Goal: Task Accomplishment & Management: Use online tool/utility

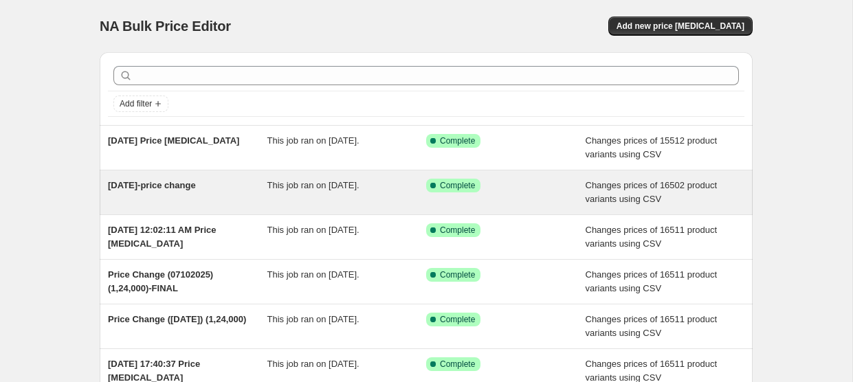
click at [165, 188] on span "[DATE]-price change" at bounding box center [152, 185] width 88 height 10
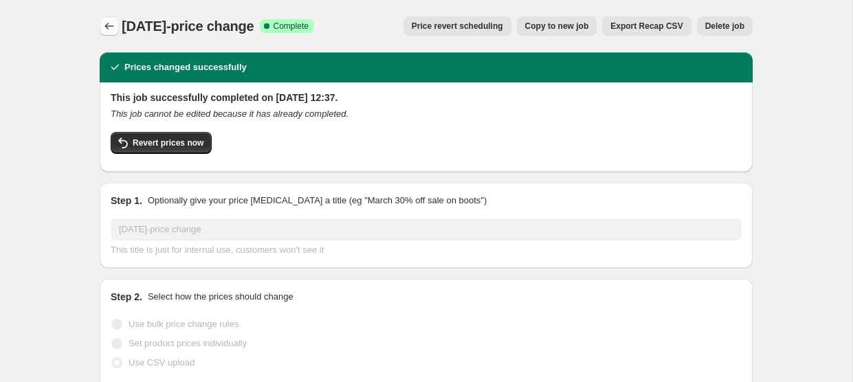
click at [109, 19] on icon "Price change jobs" at bounding box center [109, 26] width 14 height 14
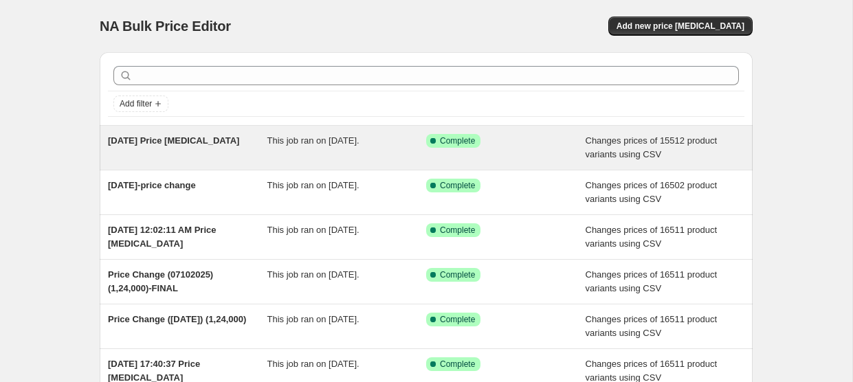
click at [174, 135] on span "[DATE] Price [MEDICAL_DATA]" at bounding box center [173, 140] width 131 height 10
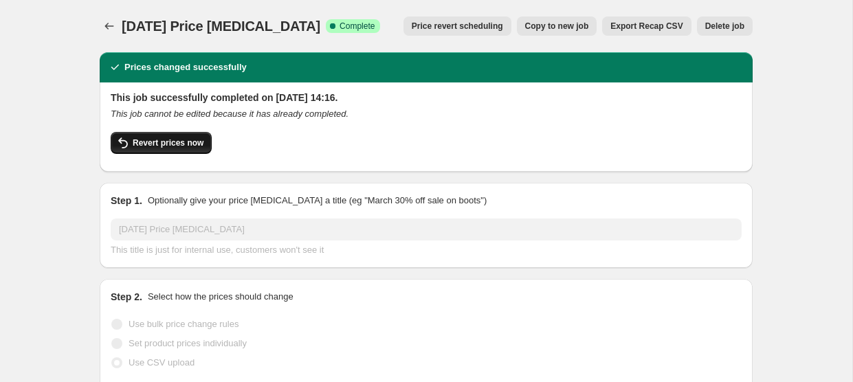
click at [175, 138] on span "Revert prices now" at bounding box center [168, 143] width 71 height 11
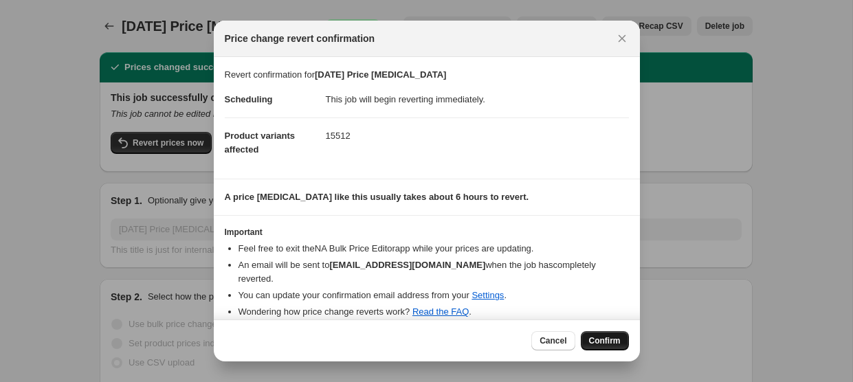
click at [607, 340] on span "Confirm" at bounding box center [605, 341] width 32 height 11
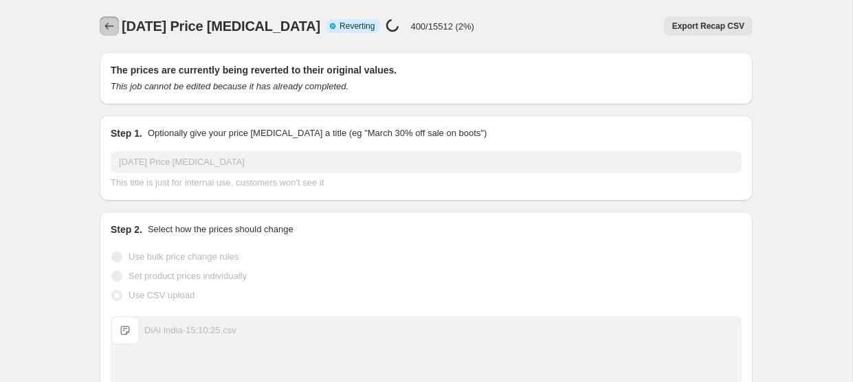
click at [111, 29] on icon "Price change jobs" at bounding box center [109, 26] width 14 height 14
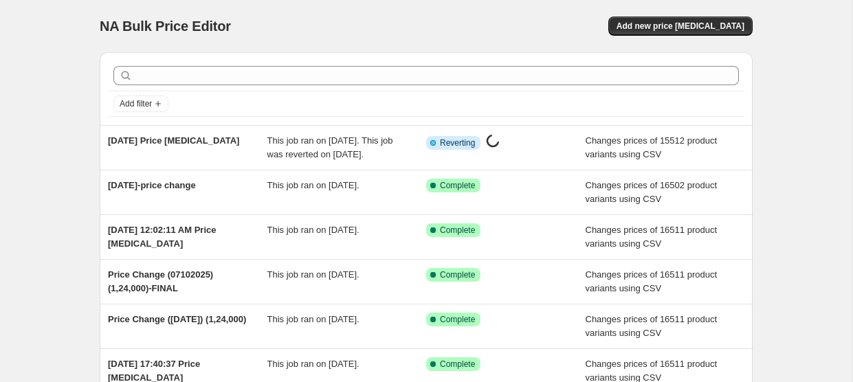
click at [496, 54] on div "Add filter" at bounding box center [426, 88] width 653 height 73
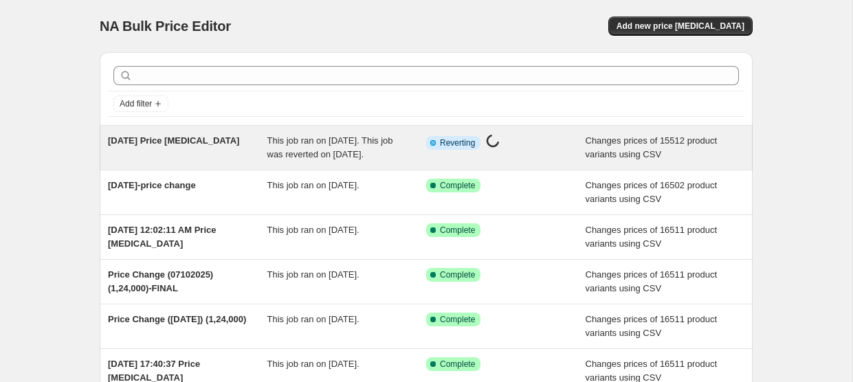
click at [349, 162] on div "This job ran on [DATE]. This job was reverted on [DATE]." at bounding box center [347, 148] width 160 height 28
click at [206, 137] on span "[DATE] Price [MEDICAL_DATA]" at bounding box center [173, 140] width 131 height 10
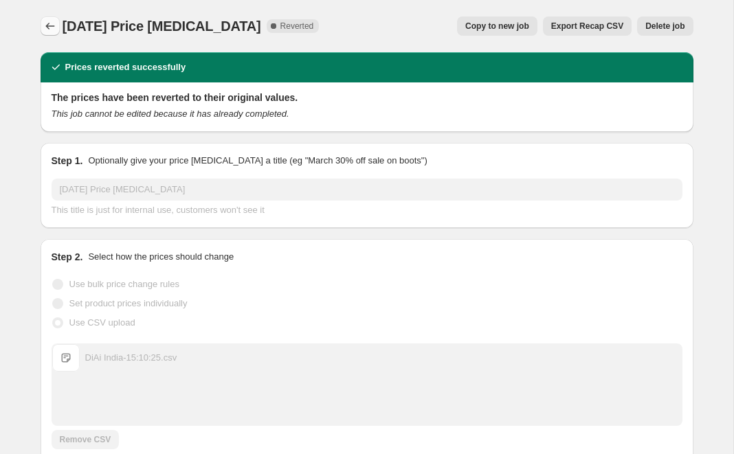
click at [50, 32] on icon "Price change jobs" at bounding box center [50, 26] width 14 height 14
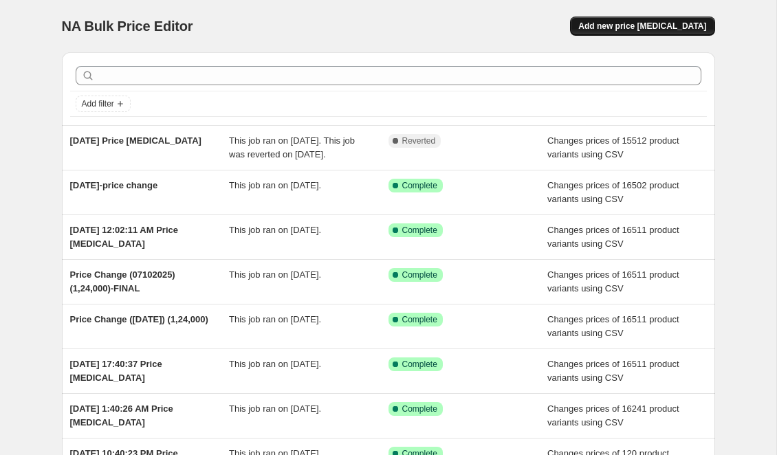
click at [620, 31] on span "Add new price [MEDICAL_DATA]" at bounding box center [642, 26] width 128 height 11
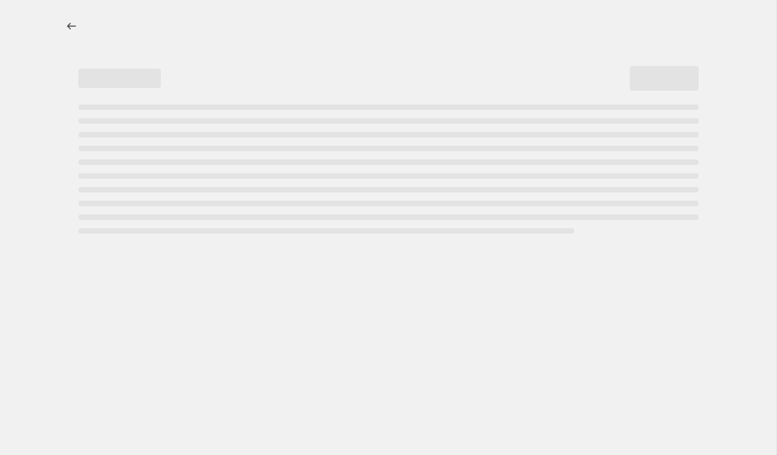
select select "percentage"
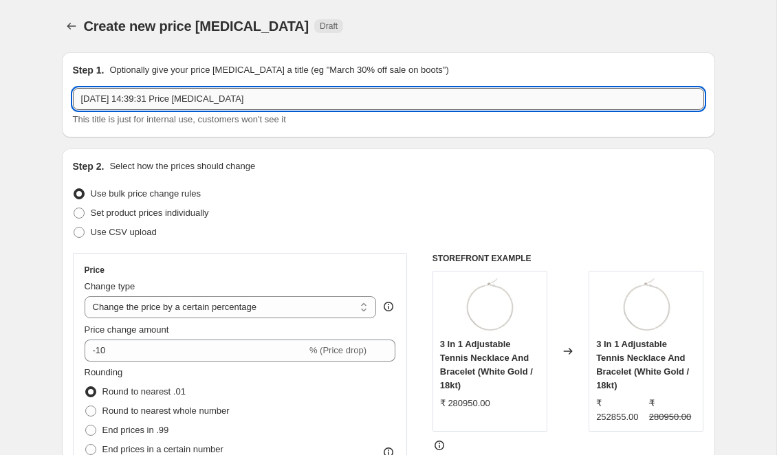
click at [424, 99] on input "[DATE] 14:39:31 Price [MEDICAL_DATA]" at bounding box center [388, 99] width 631 height 22
paste input "/10/25-RTS"
type input "[DATE]-RTS"
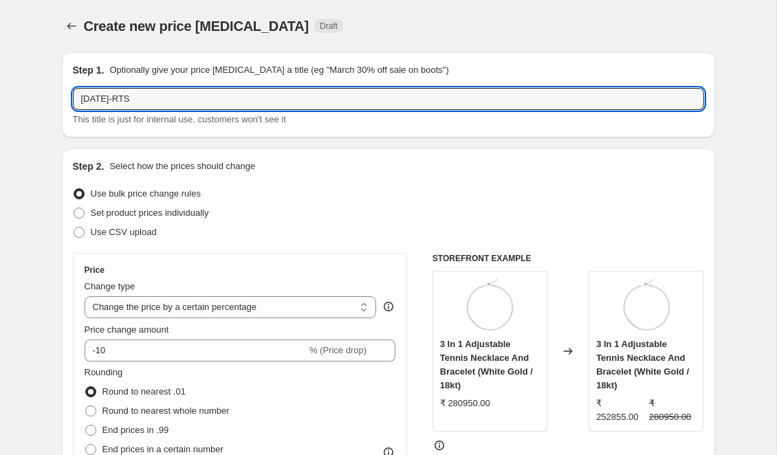
click at [285, 133] on div "Step 1. Optionally give your price [MEDICAL_DATA] a title (eg "March 30% off sa…" at bounding box center [388, 94] width 653 height 85
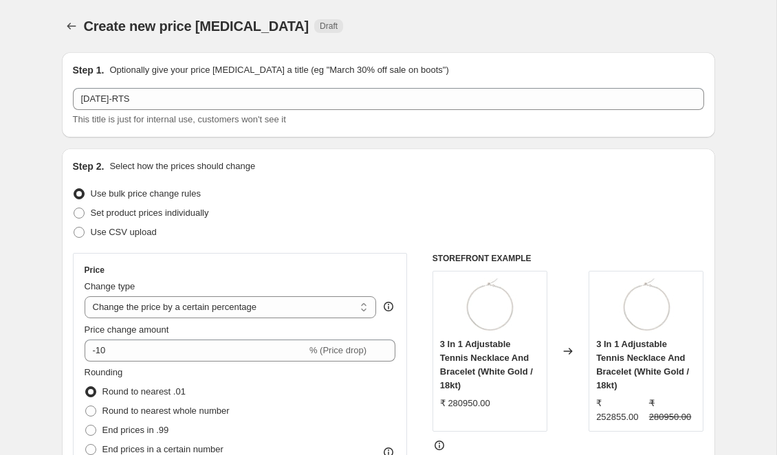
click at [142, 243] on div "Step 2. Select how the prices should change Use bulk price change rules Set pro…" at bounding box center [388, 390] width 631 height 461
click at [140, 232] on span "Use CSV upload" at bounding box center [124, 232] width 66 height 10
click at [74, 228] on input "Use CSV upload" at bounding box center [74, 227] width 1 height 1
radio input "true"
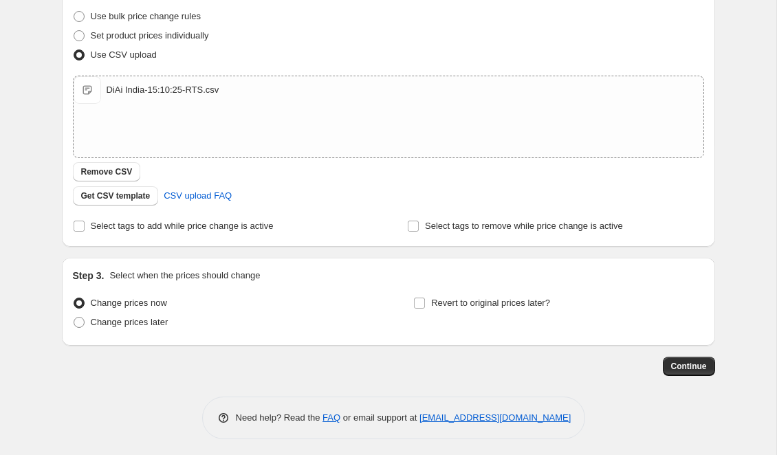
scroll to position [181, 0]
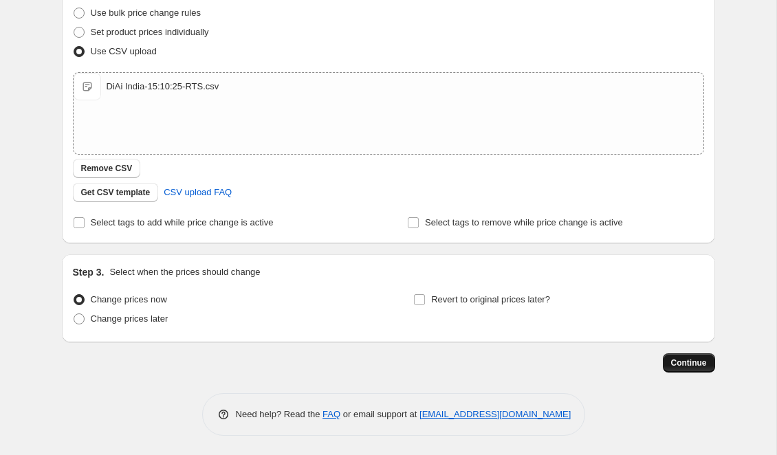
click at [693, 366] on span "Continue" at bounding box center [689, 363] width 36 height 11
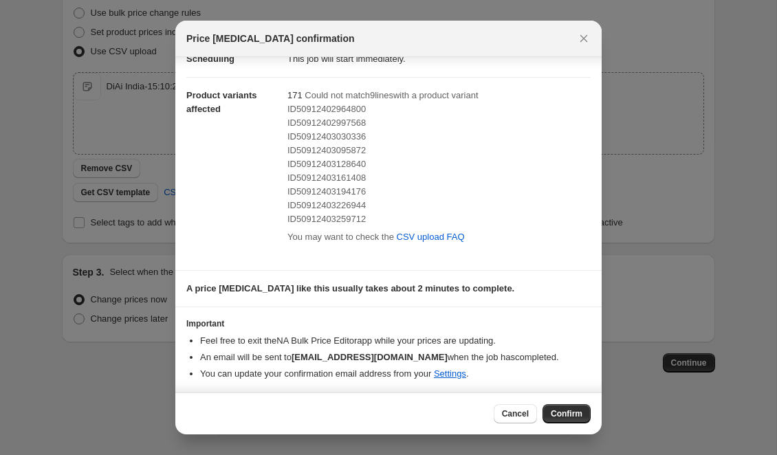
scroll to position [0, 0]
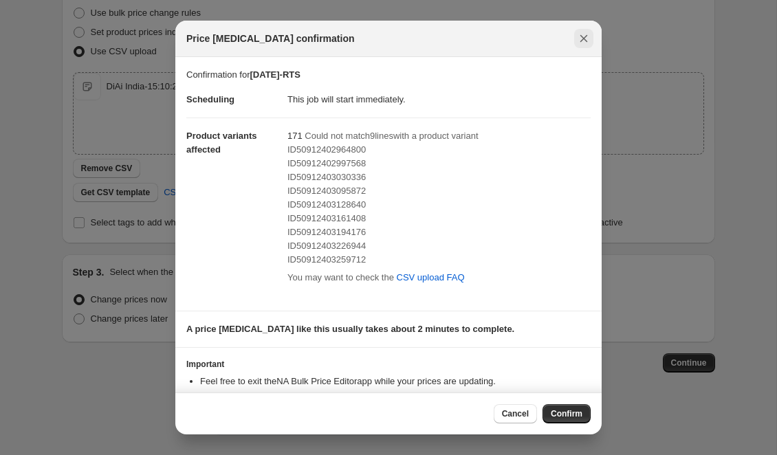
click at [585, 36] on icon "Close" at bounding box center [584, 39] width 8 height 8
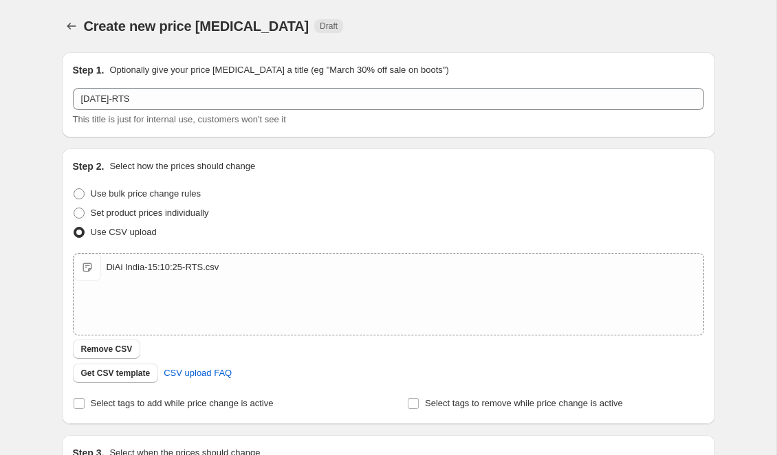
scroll to position [181, 0]
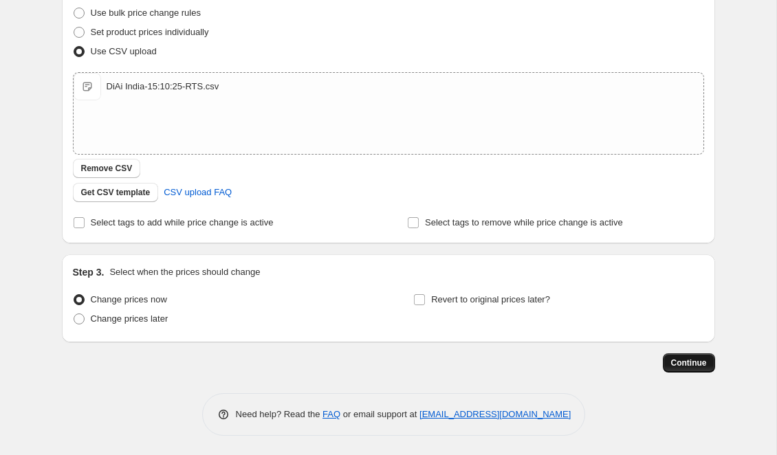
click at [704, 369] on button "Continue" at bounding box center [689, 362] width 52 height 19
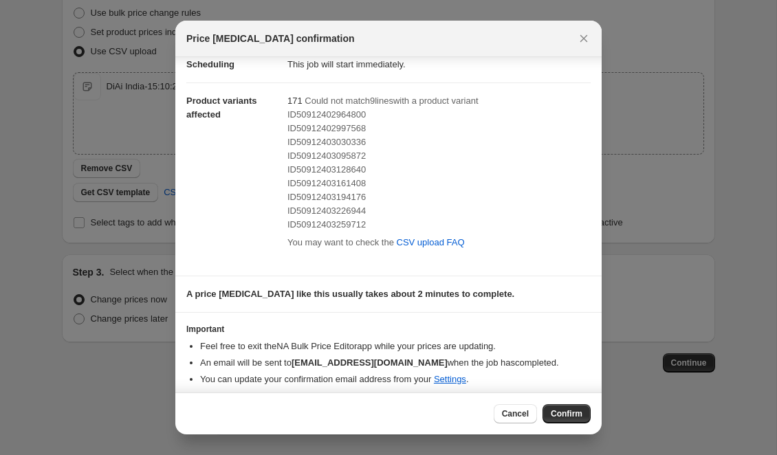
scroll to position [41, 0]
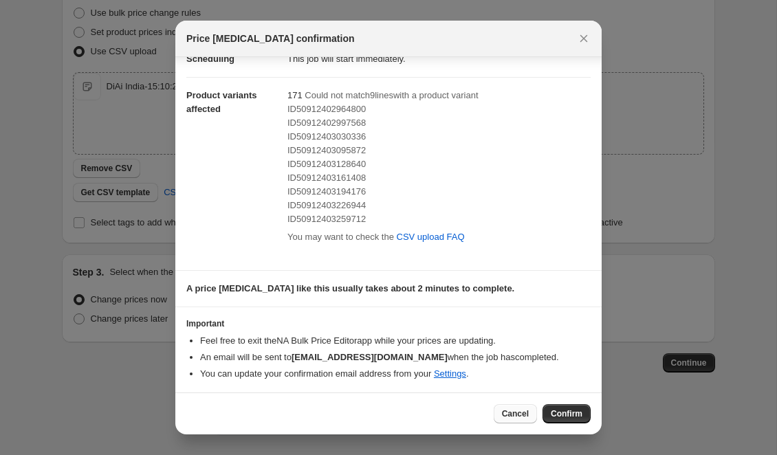
click at [507, 415] on span "Cancel" at bounding box center [515, 413] width 27 height 11
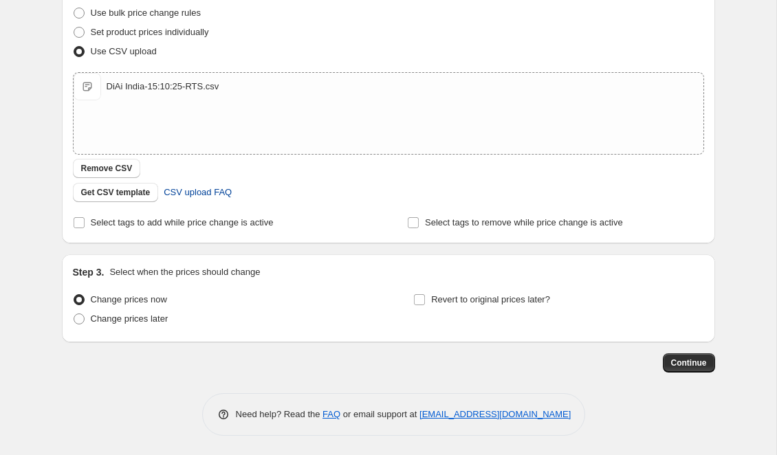
scroll to position [0, 0]
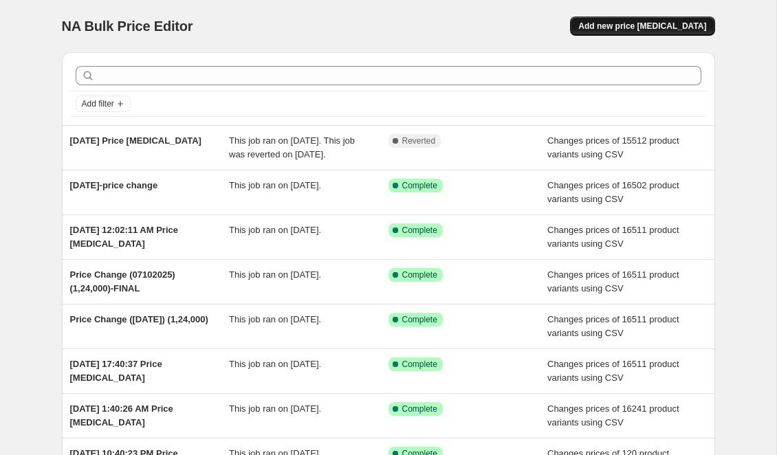
click at [608, 24] on span "Add new price [MEDICAL_DATA]" at bounding box center [642, 26] width 128 height 11
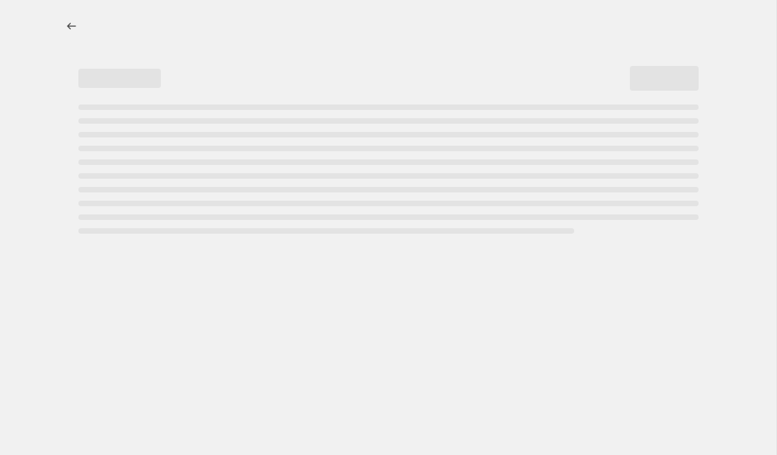
select select "percentage"
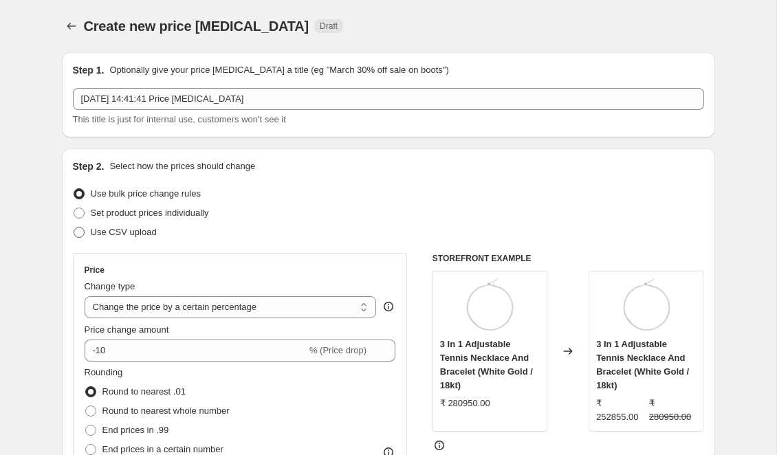
click at [131, 234] on span "Use CSV upload" at bounding box center [124, 232] width 66 height 10
click at [74, 228] on input "Use CSV upload" at bounding box center [74, 227] width 1 height 1
radio input "true"
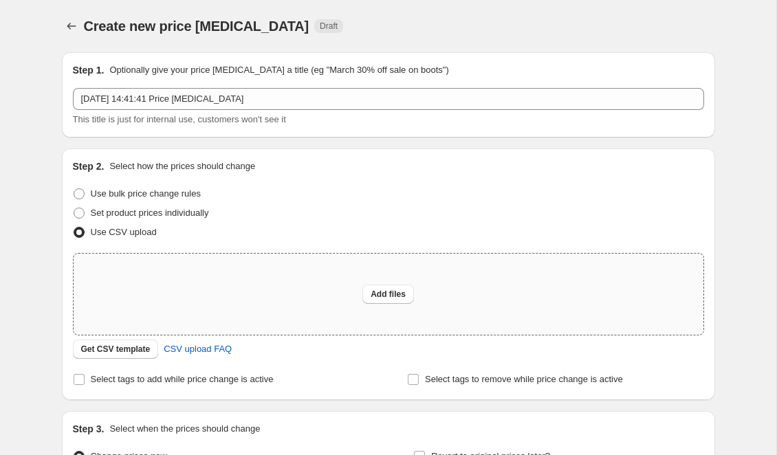
click at [223, 296] on div "Add files" at bounding box center [389, 294] width 630 height 81
click at [77, 353] on button "Get CSV template" at bounding box center [116, 349] width 86 height 19
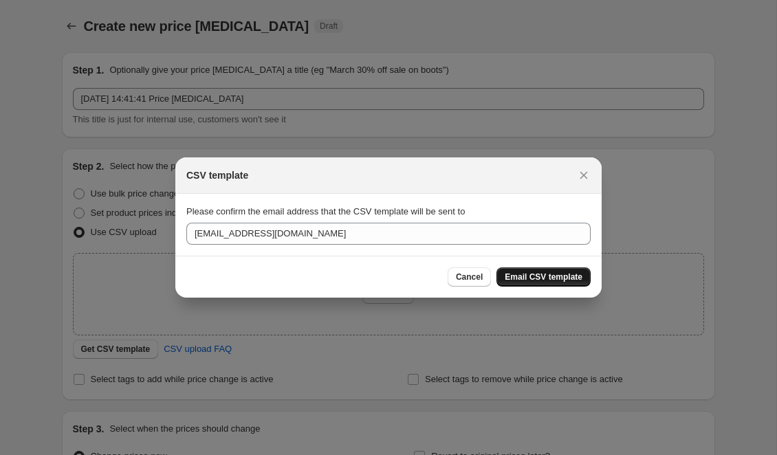
click at [531, 276] on span "Email CSV template" at bounding box center [544, 277] width 78 height 11
